Goal: Contribute content

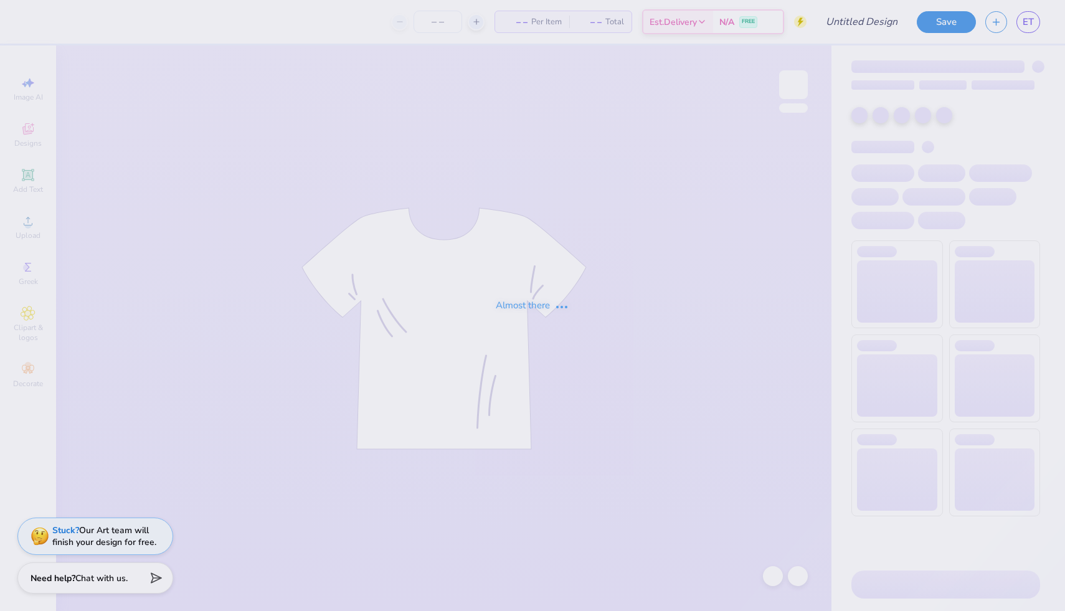
type input "dudes day"
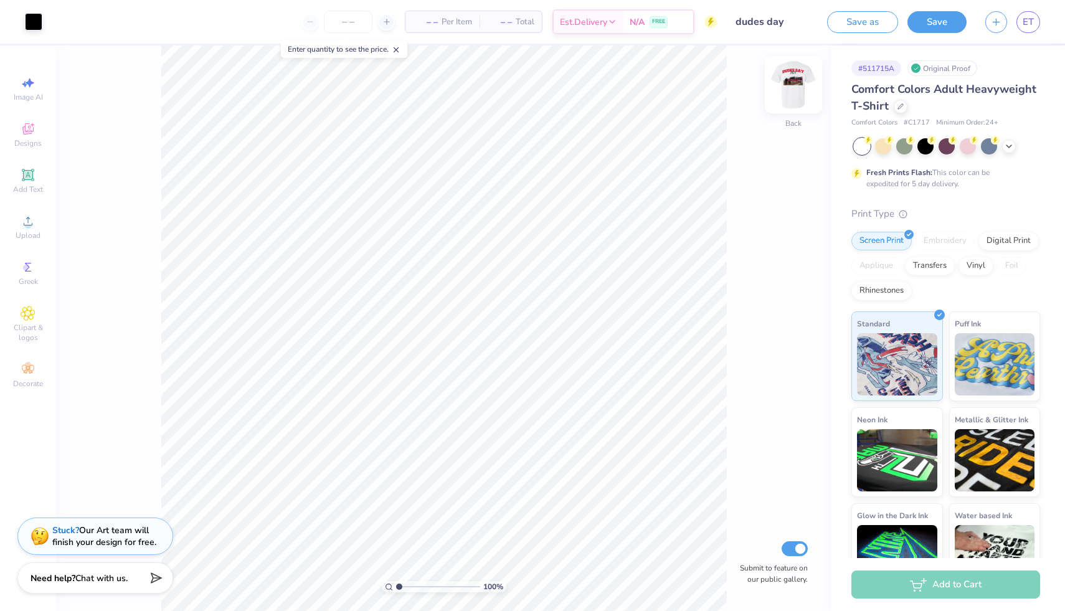
click at [779, 84] on div at bounding box center [793, 84] width 57 height 57
click at [782, 85] on img at bounding box center [793, 85] width 50 height 50
click at [784, 98] on img at bounding box center [793, 85] width 50 height 50
click at [1022, 26] on span "ET" at bounding box center [1027, 22] width 11 height 14
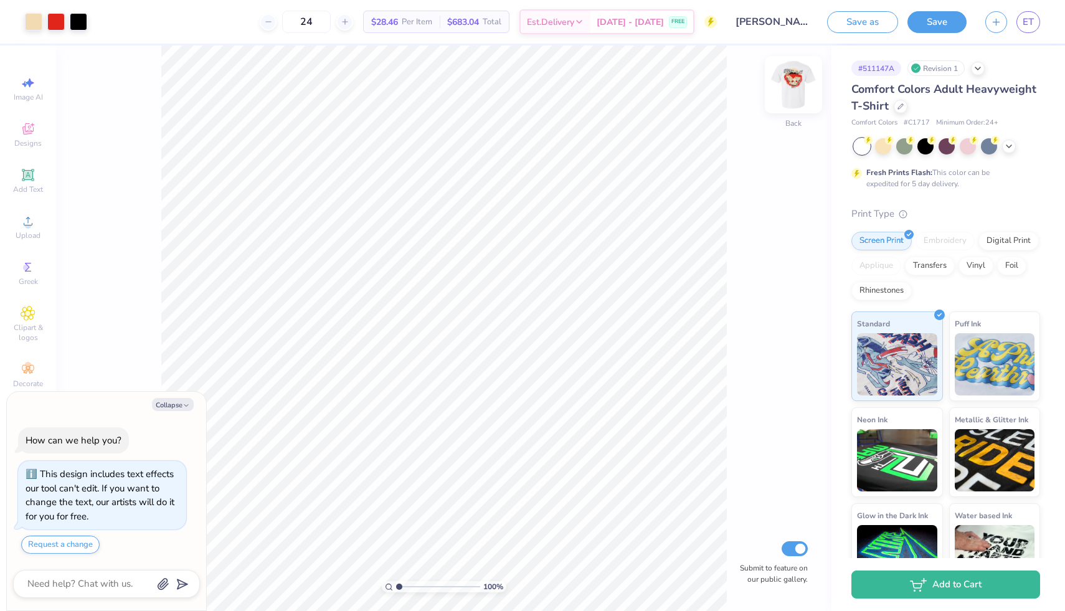
click at [791, 82] on img at bounding box center [793, 85] width 50 height 50
type textarea "x"
click at [1024, 32] on link "ET" at bounding box center [1028, 22] width 24 height 22
